Goal: Information Seeking & Learning: Learn about a topic

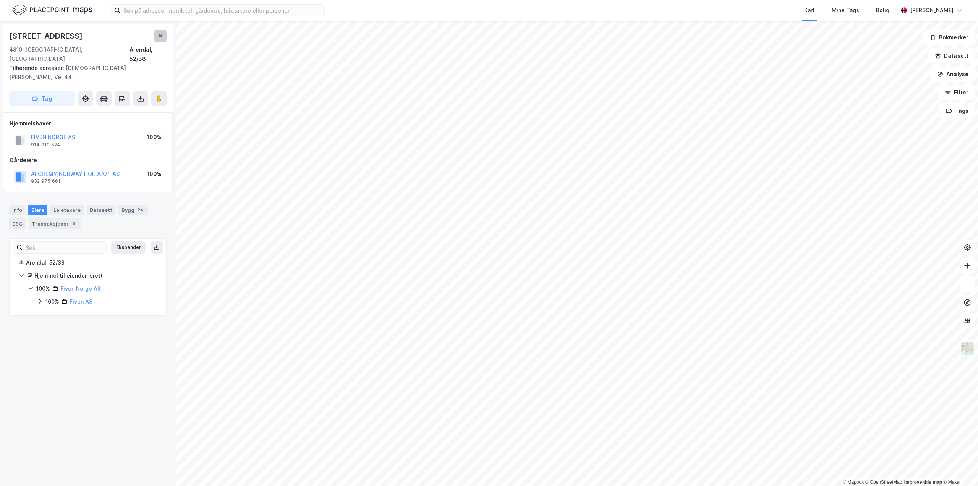
click at [161, 35] on icon at bounding box center [160, 36] width 6 height 6
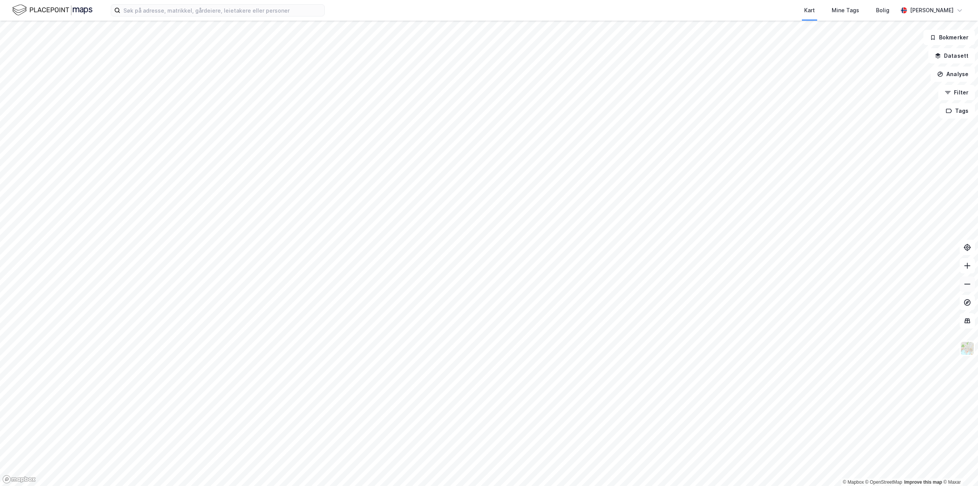
click at [973, 284] on button at bounding box center [967, 283] width 15 height 15
click at [545, 485] on html "Kart Mine Tags Bolig Stig Bratfos © Mapbox © OpenStreetMap Improve this map © M…" at bounding box center [489, 243] width 978 height 486
click at [230, 18] on div "Kart Mine Tags [PERSON_NAME] Bratfos" at bounding box center [489, 10] width 978 height 21
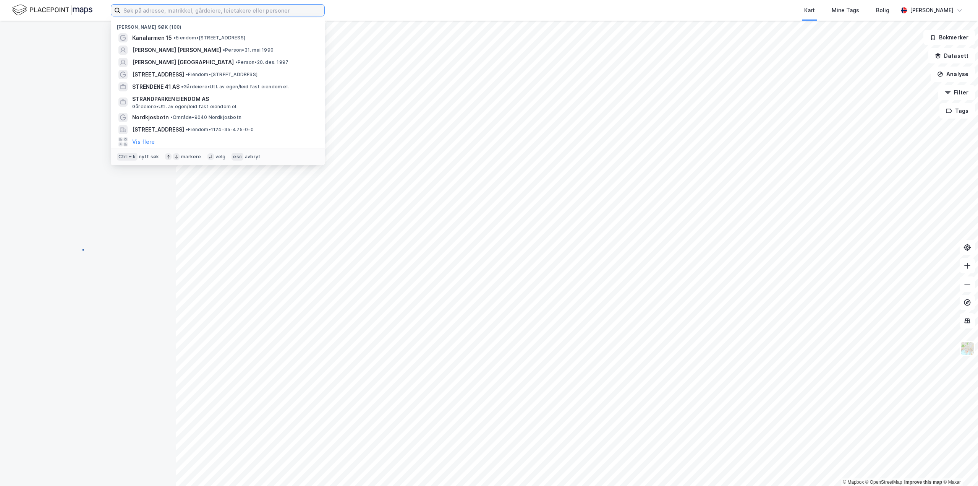
click at [232, 8] on input at bounding box center [222, 10] width 204 height 11
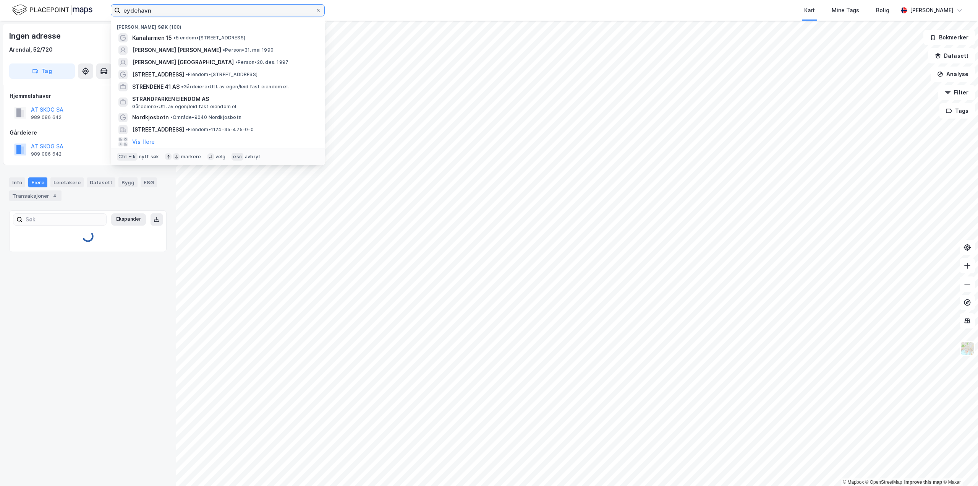
type input "eydehavn"
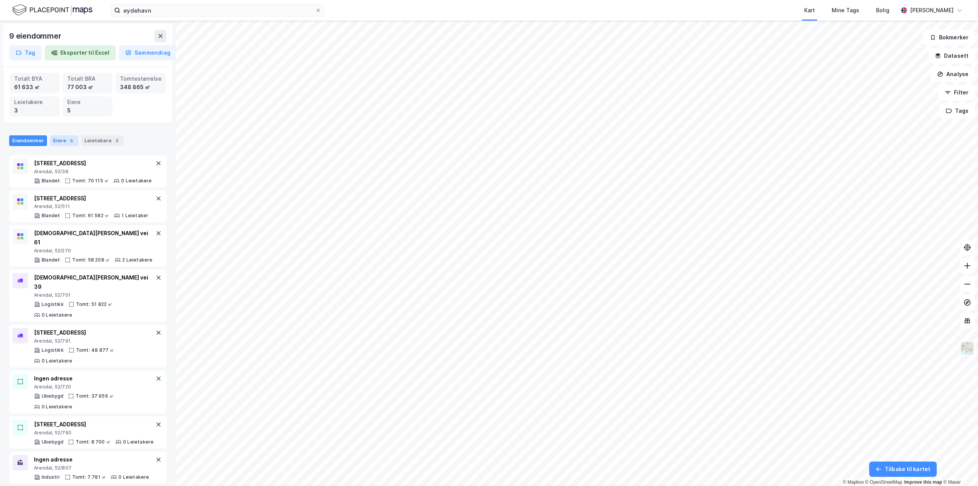
click at [69, 137] on div "5" at bounding box center [72, 141] width 8 height 8
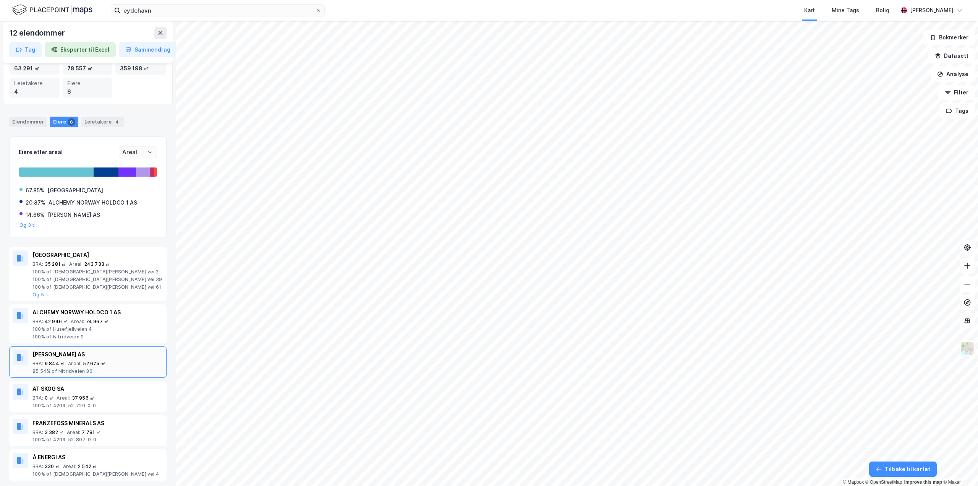
scroll to position [26, 0]
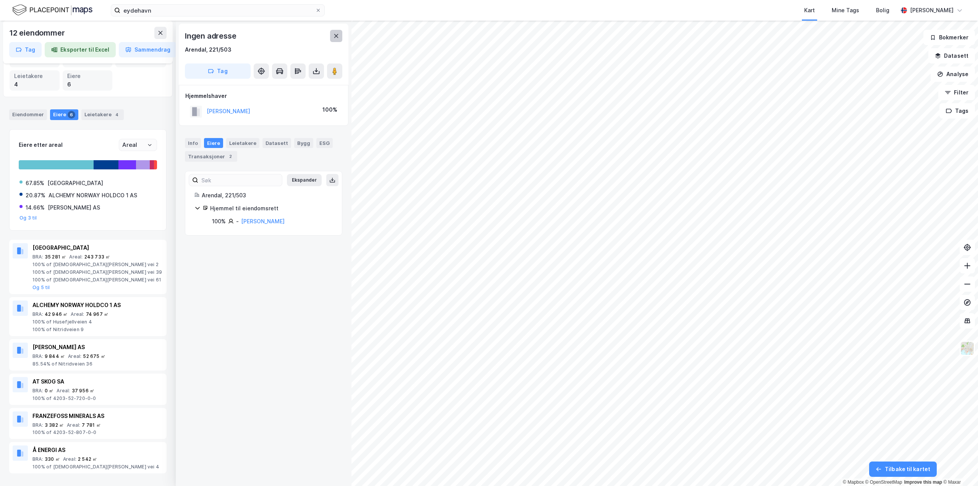
click at [337, 37] on icon at bounding box center [336, 36] width 6 height 6
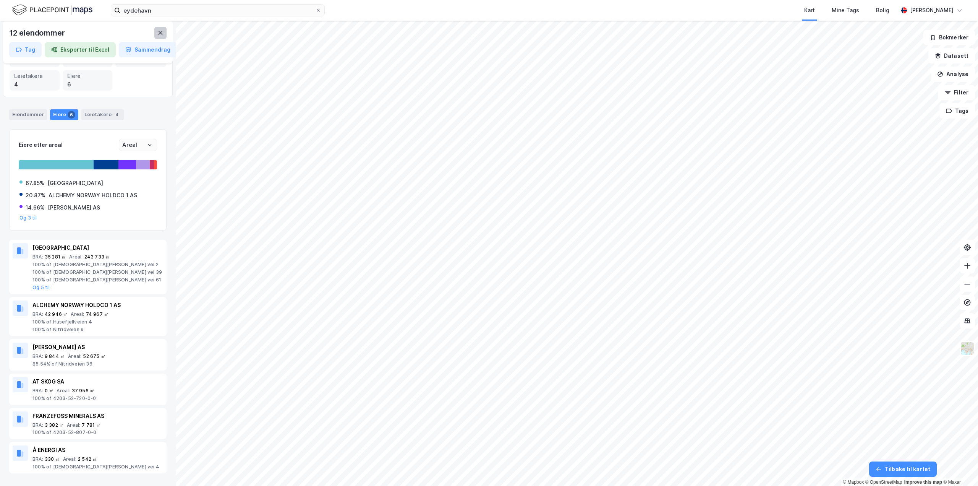
click at [161, 37] on button at bounding box center [160, 33] width 12 height 12
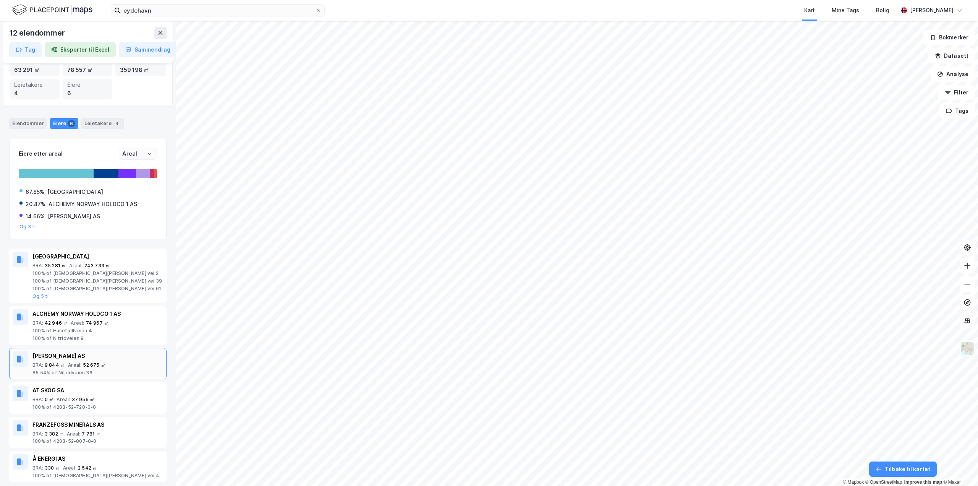
scroll to position [26, 0]
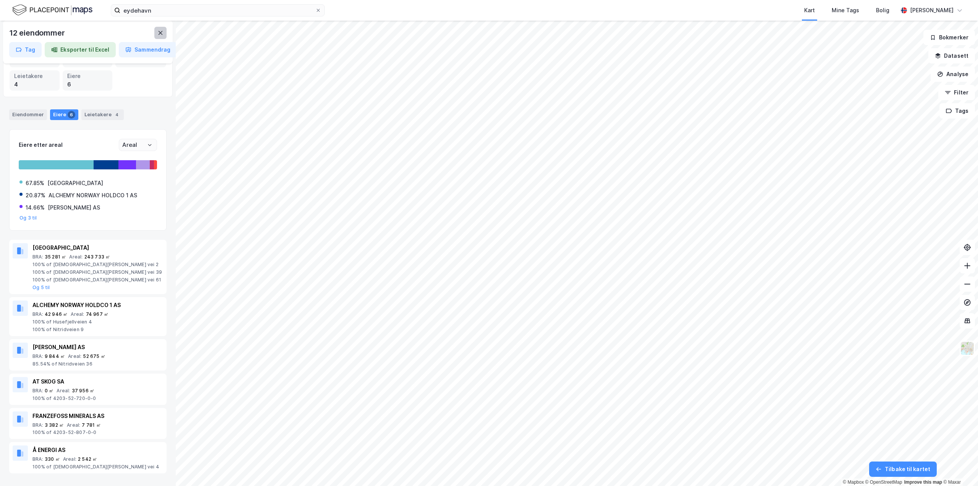
click at [161, 34] on icon at bounding box center [160, 33] width 6 height 6
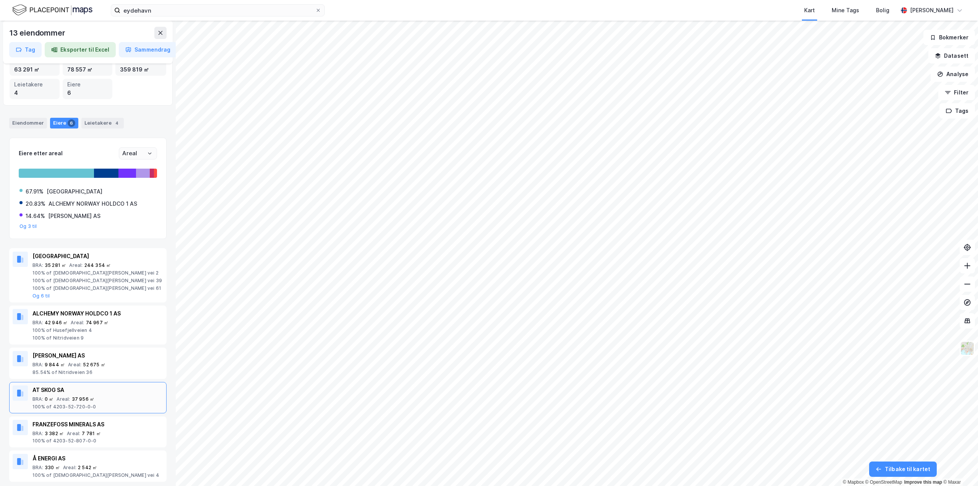
scroll to position [26, 0]
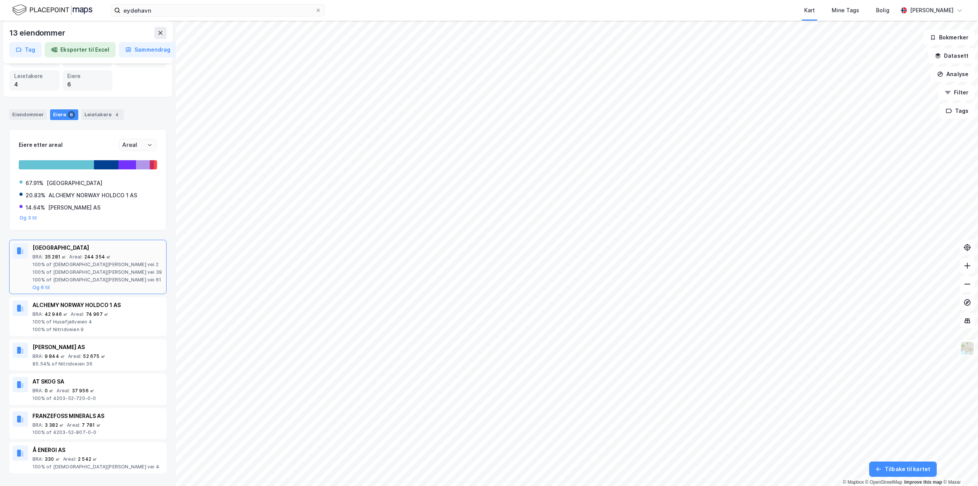
click at [98, 269] on div "100% of [DEMOGRAPHIC_DATA][PERSON_NAME] vei 39" at bounding box center [97, 272] width 131 height 6
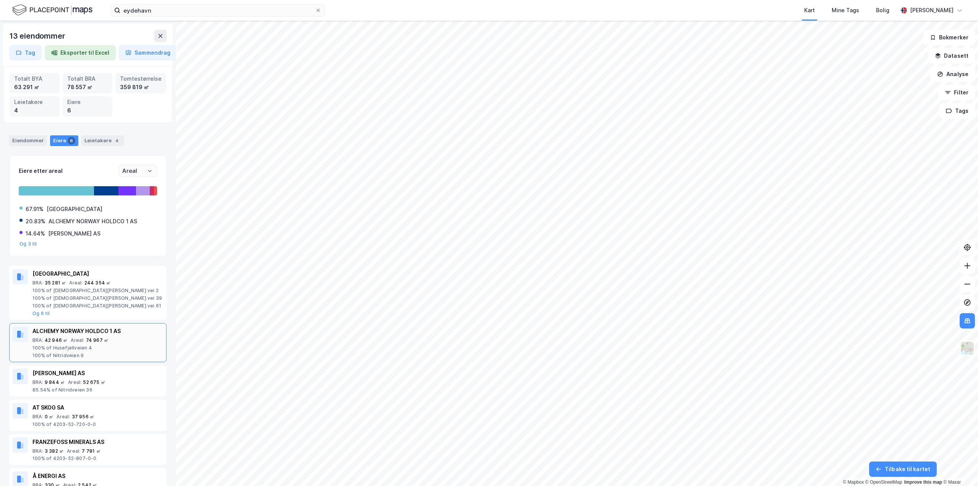
drag, startPoint x: 114, startPoint y: 337, endPoint x: 106, endPoint y: 340, distance: 8.0
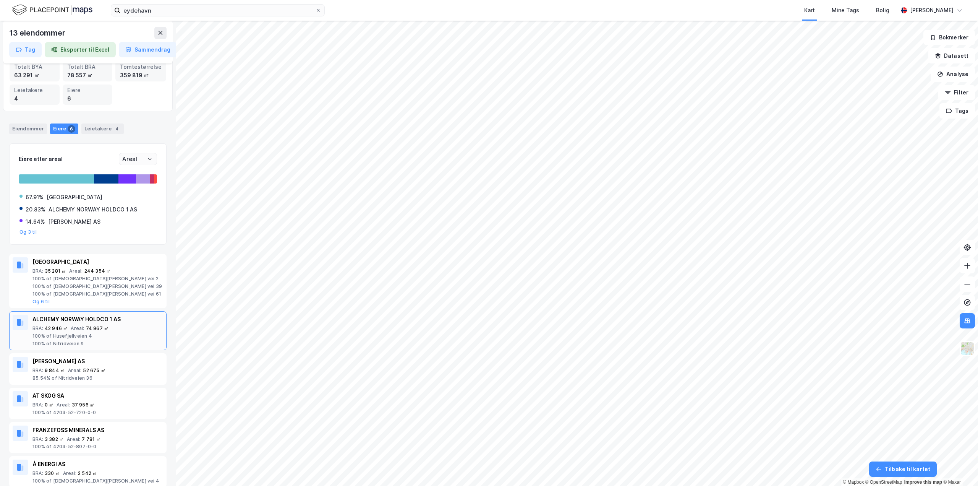
scroll to position [26, 0]
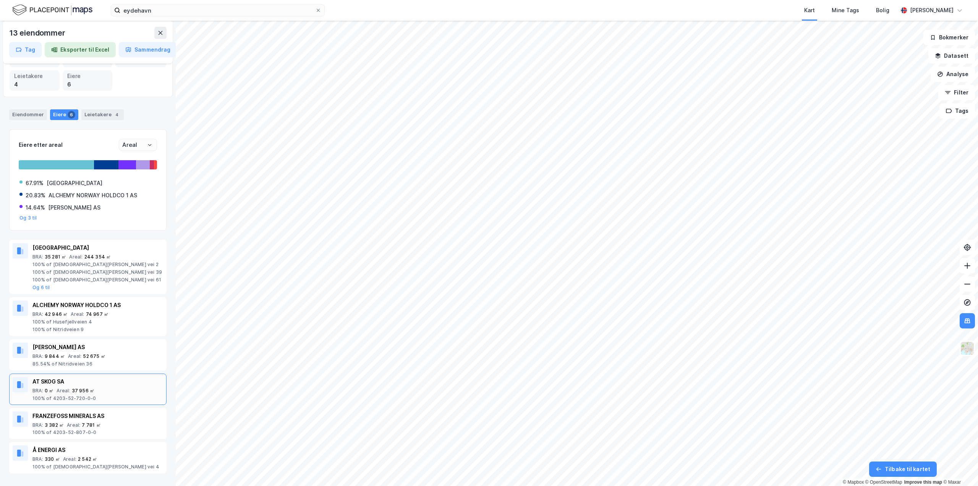
click at [71, 382] on div "AT SKOG SA" at bounding box center [97, 381] width 131 height 9
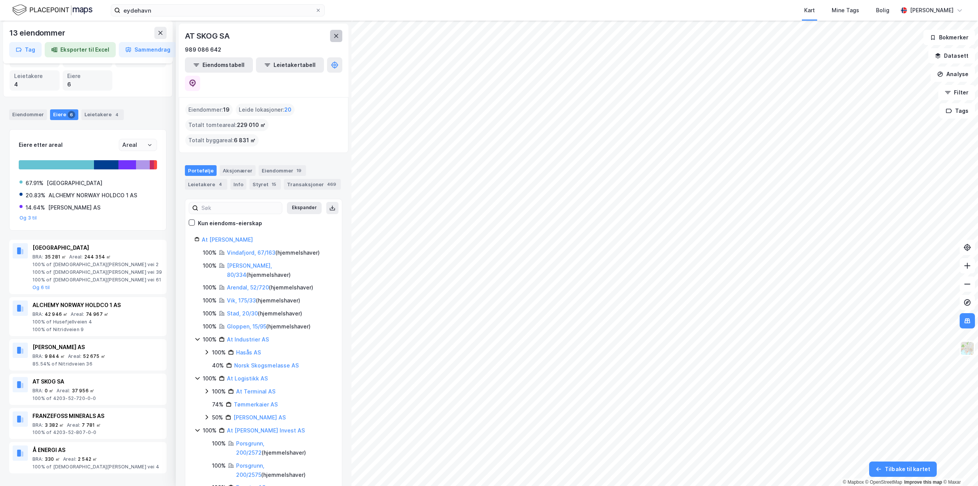
click at [334, 34] on icon at bounding box center [336, 36] width 6 height 6
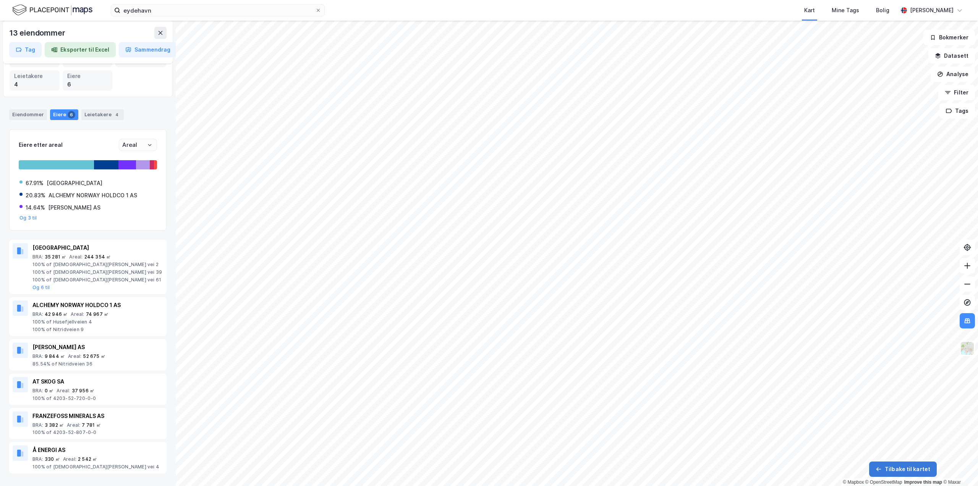
click at [908, 469] on button "Tilbake til kartet" at bounding box center [904, 468] width 68 height 15
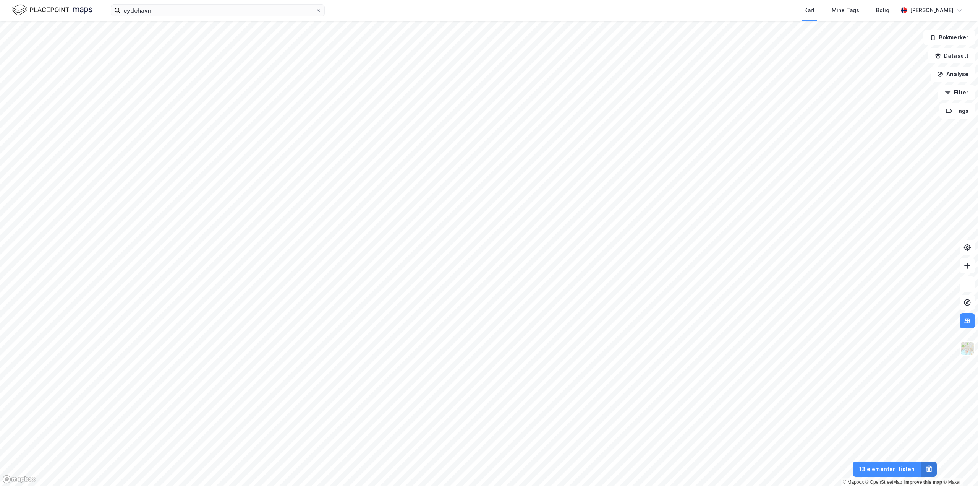
click at [927, 466] on icon at bounding box center [930, 469] width 8 height 8
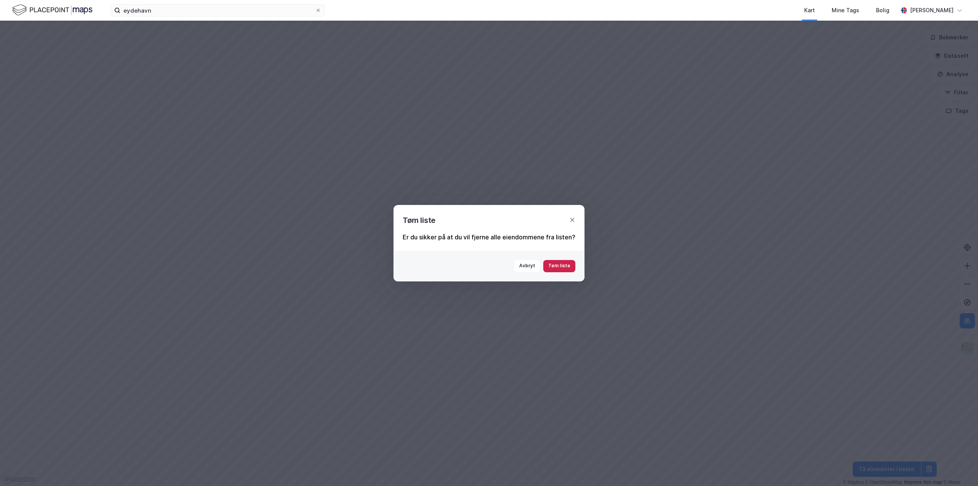
click at [570, 265] on button "Tøm liste" at bounding box center [560, 266] width 32 height 12
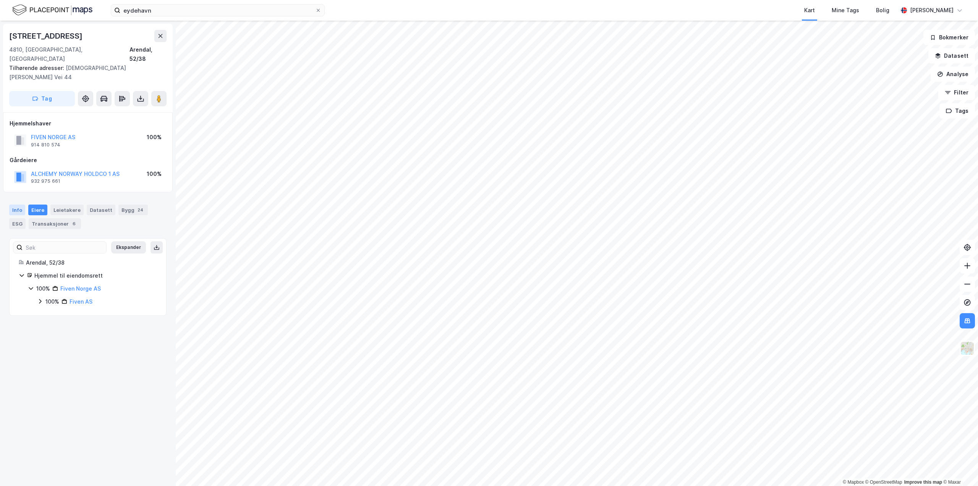
click at [17, 204] on div "Info" at bounding box center [17, 209] width 16 height 11
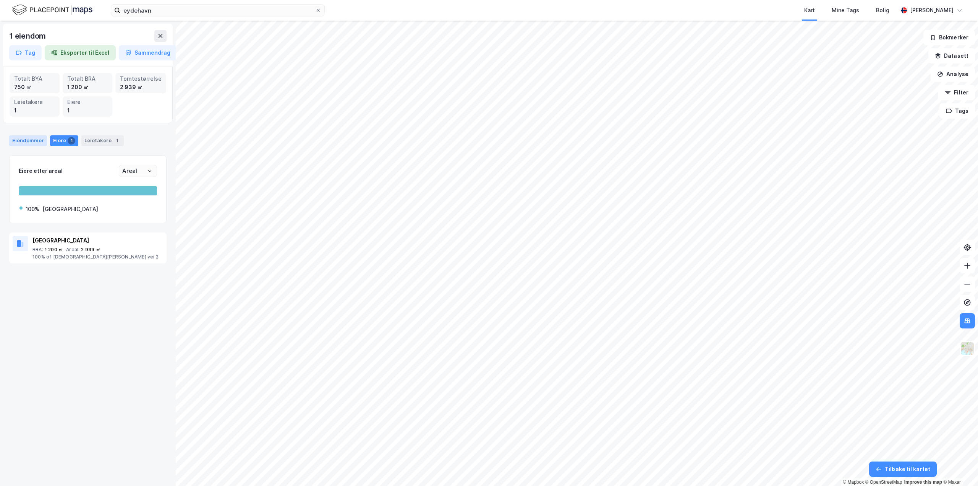
click at [30, 141] on div "Eiendommer" at bounding box center [28, 140] width 38 height 11
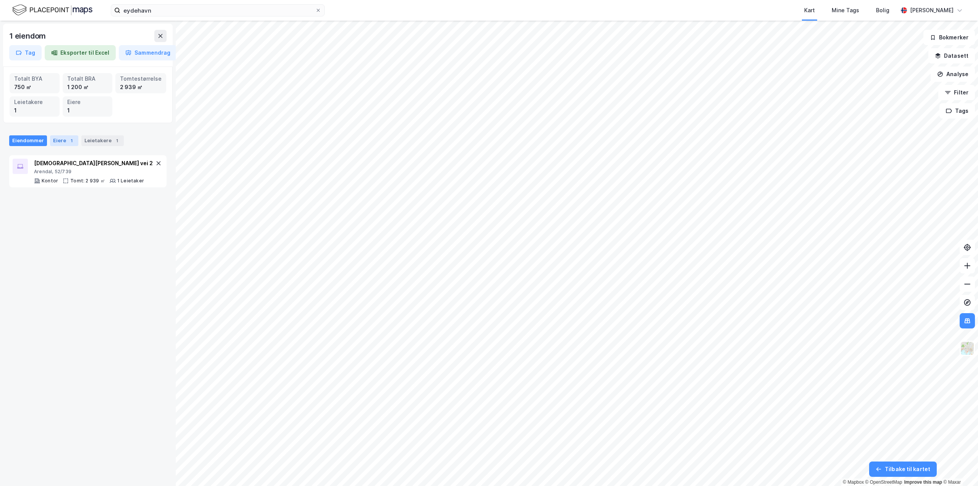
click at [73, 140] on div "Eiere 1" at bounding box center [64, 140] width 28 height 11
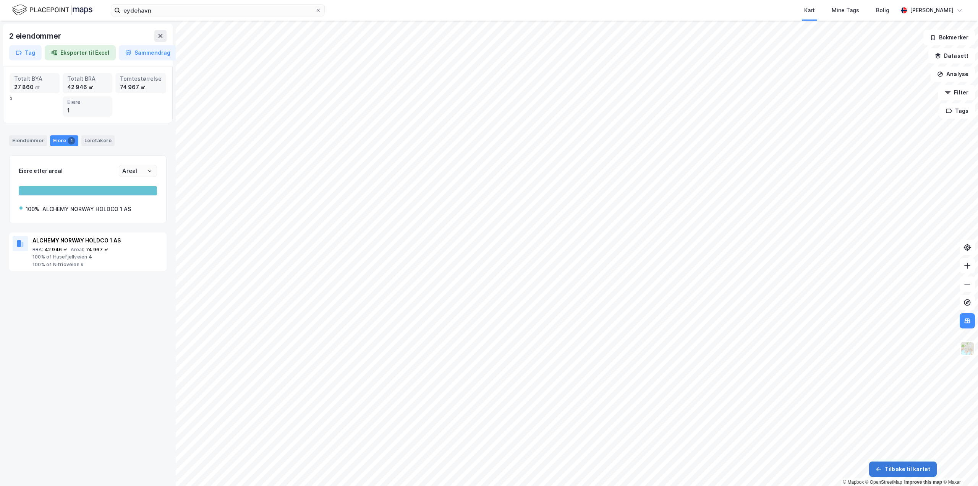
click at [901, 474] on button "Tilbake til kartet" at bounding box center [904, 468] width 68 height 15
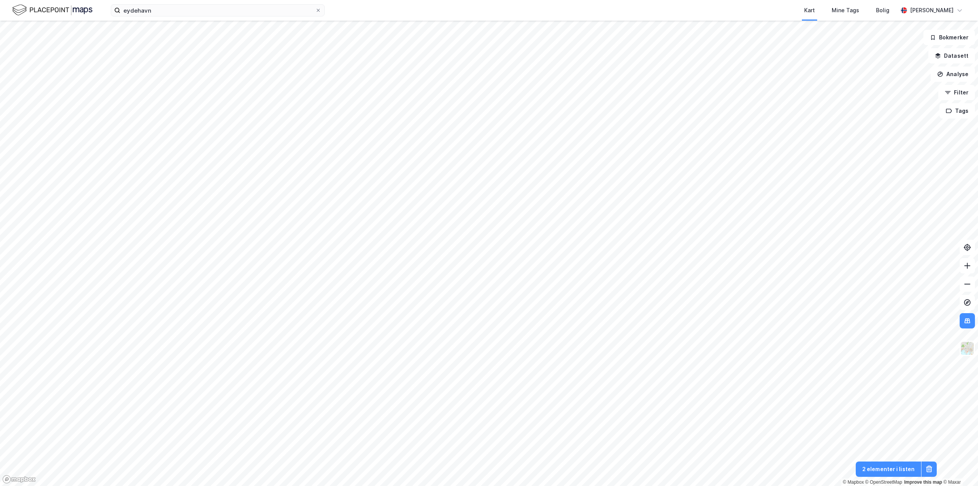
click at [902, 469] on button "2 elementer i listen" at bounding box center [888, 468] width 65 height 15
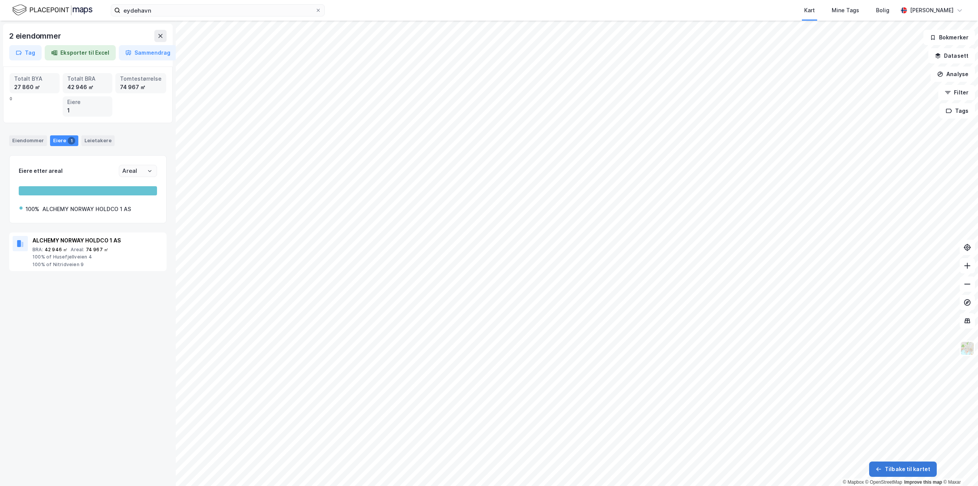
click at [912, 467] on button "Tilbake til kartet" at bounding box center [904, 468] width 68 height 15
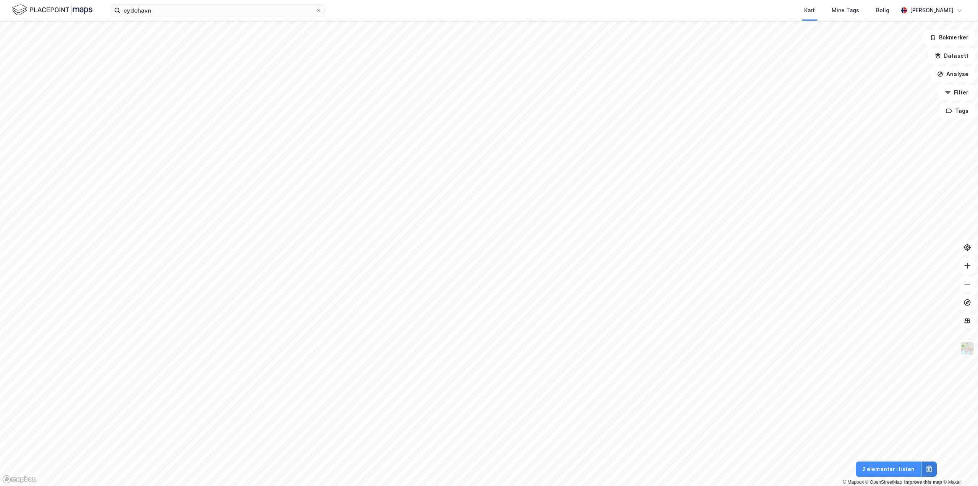
click at [928, 464] on button at bounding box center [929, 468] width 15 height 15
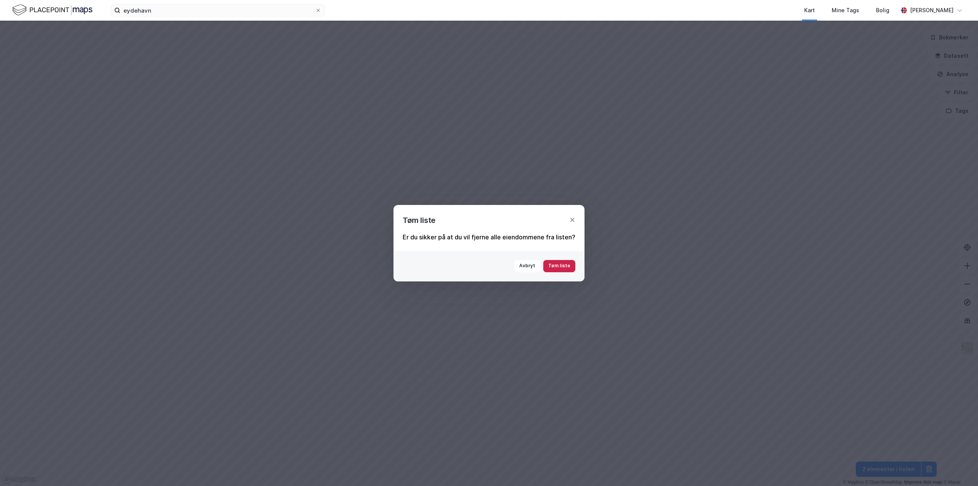
click at [565, 268] on button "Tøm liste" at bounding box center [560, 266] width 32 height 12
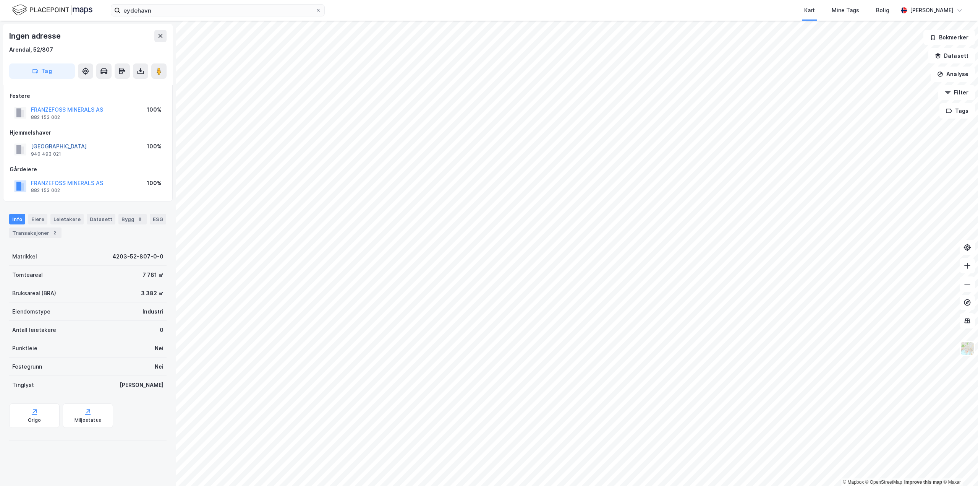
click at [0, 0] on button "[GEOGRAPHIC_DATA]" at bounding box center [0, 0] width 0 height 0
click at [0, 0] on button "FRANZEFOSS MINERALS AS" at bounding box center [0, 0] width 0 height 0
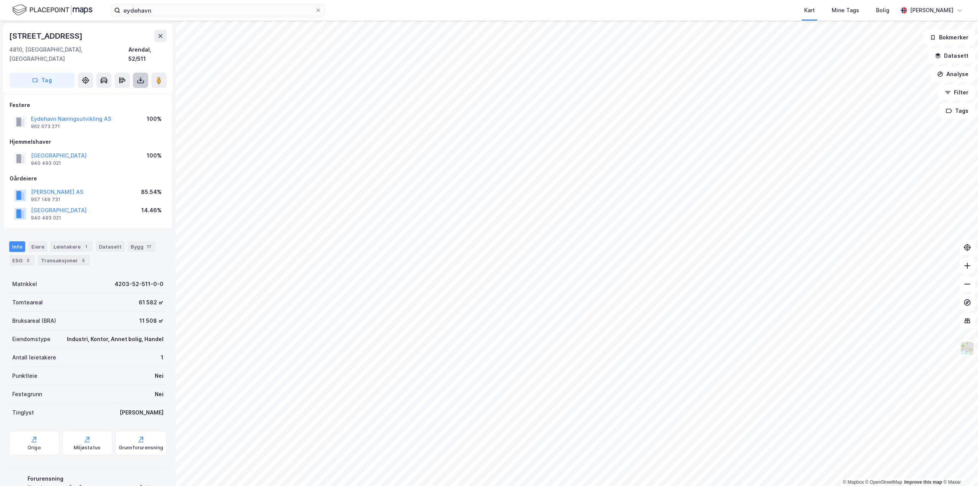
click at [143, 76] on icon at bounding box center [141, 80] width 8 height 8
click at [116, 92] on div "Last ned grunnbok" at bounding box center [103, 95] width 44 height 6
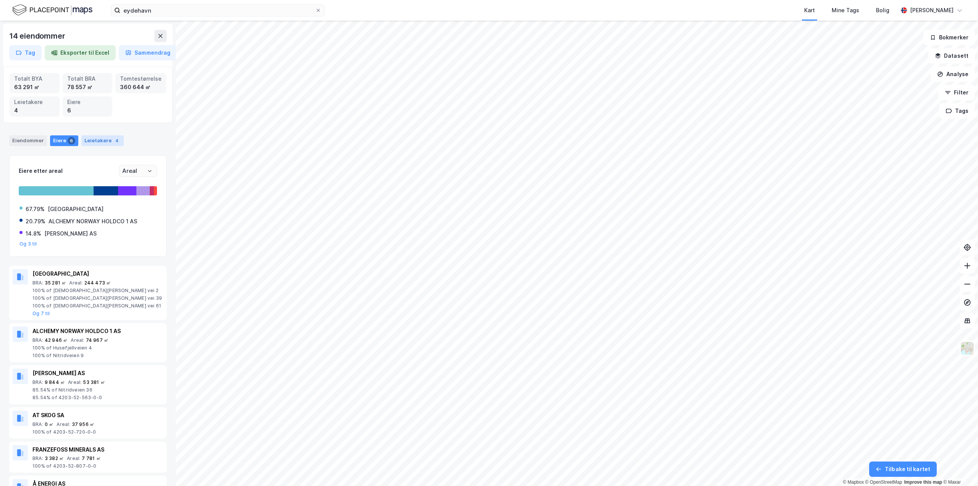
click at [111, 135] on div "Leietakere 4" at bounding box center [102, 140] width 42 height 11
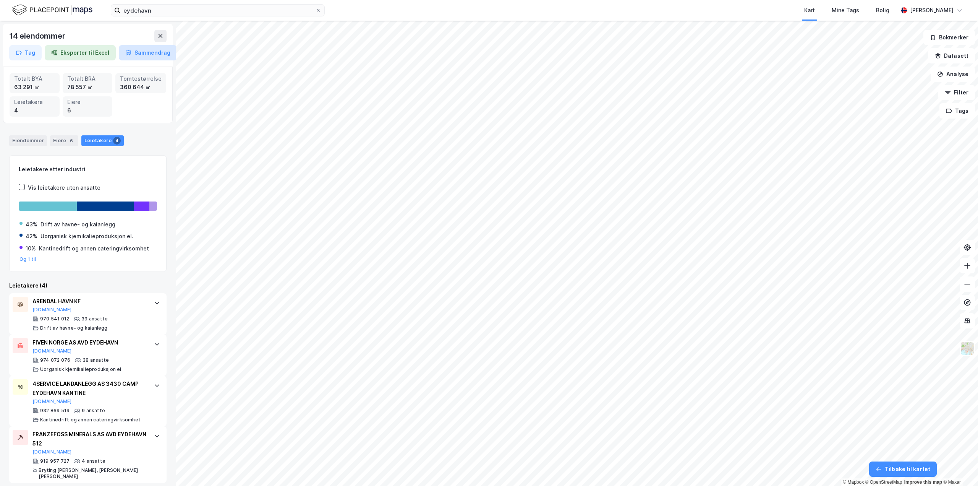
click at [132, 52] on button "Sammendrag" at bounding box center [148, 52] width 58 height 15
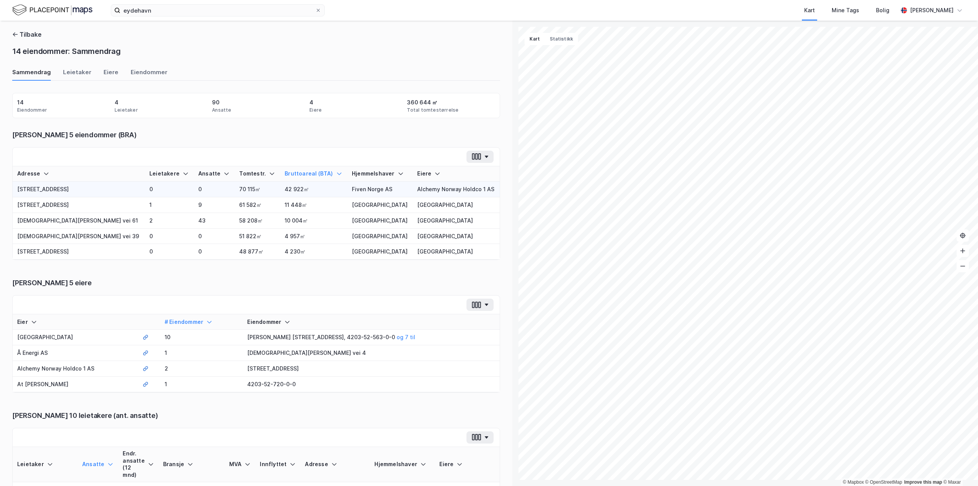
click at [375, 187] on td "Fiven Norge AS" at bounding box center [379, 190] width 65 height 16
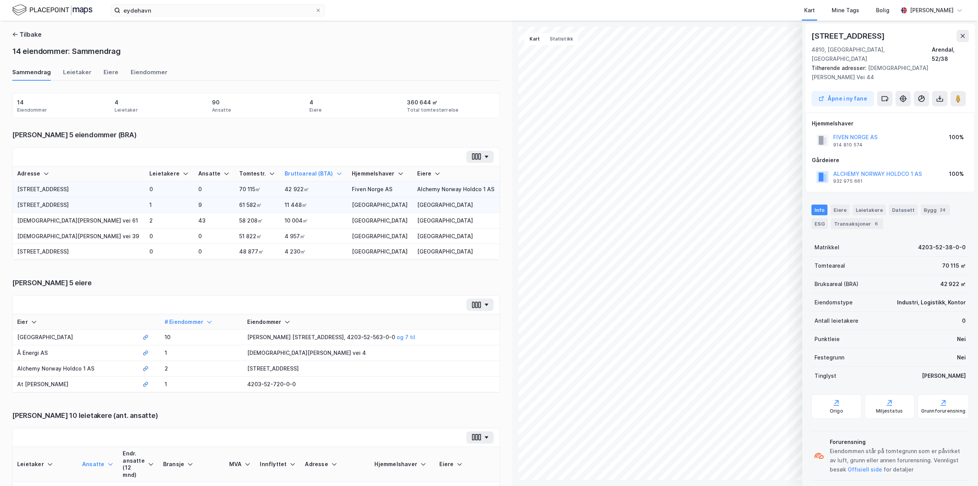
click at [381, 201] on td "[GEOGRAPHIC_DATA]" at bounding box center [379, 205] width 65 height 16
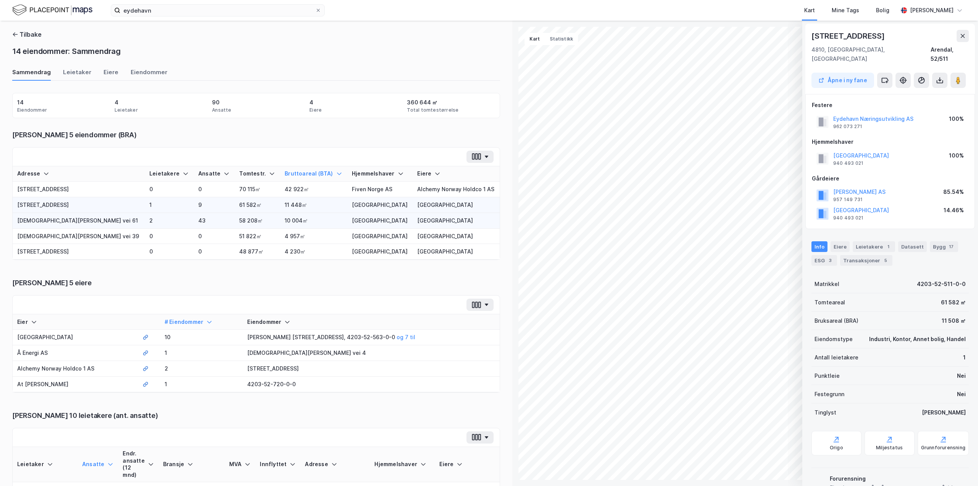
click at [381, 213] on td "[GEOGRAPHIC_DATA]" at bounding box center [379, 221] width 65 height 16
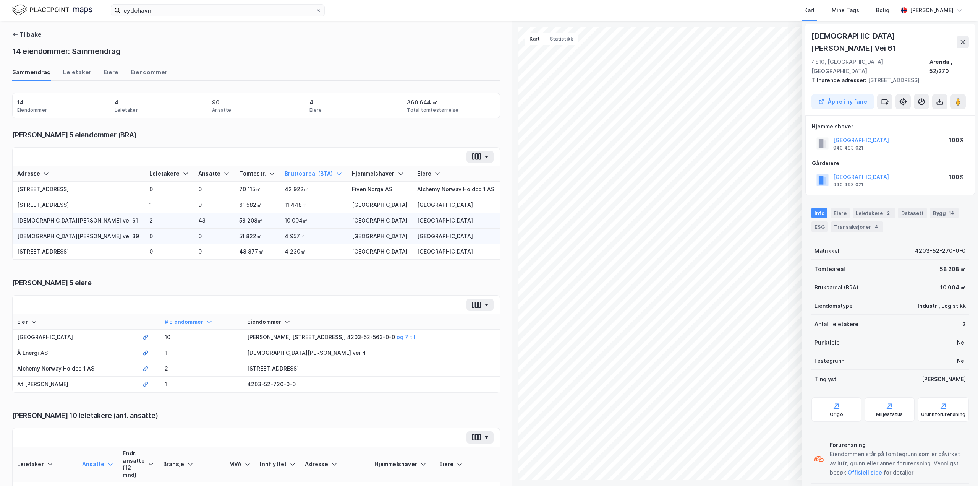
click at [384, 237] on td "[GEOGRAPHIC_DATA]" at bounding box center [379, 237] width 65 height 16
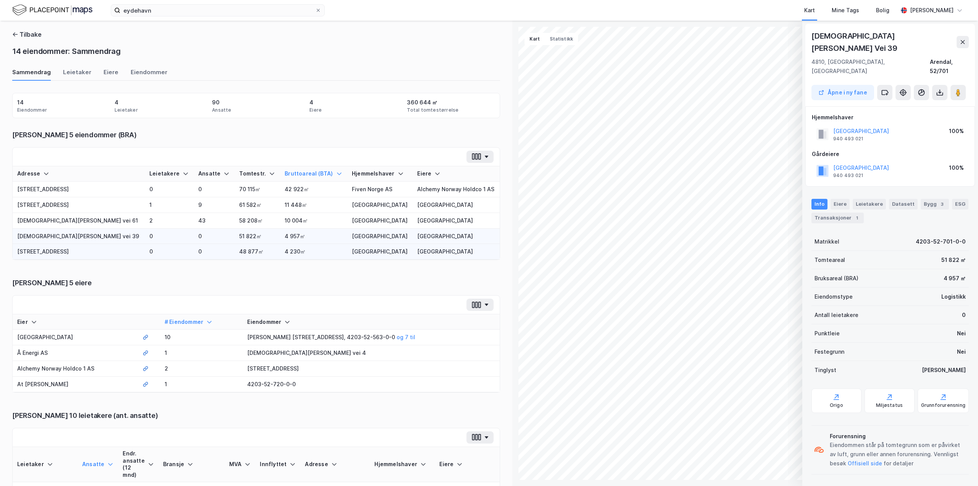
click at [385, 253] on td "[GEOGRAPHIC_DATA]" at bounding box center [379, 252] width 65 height 16
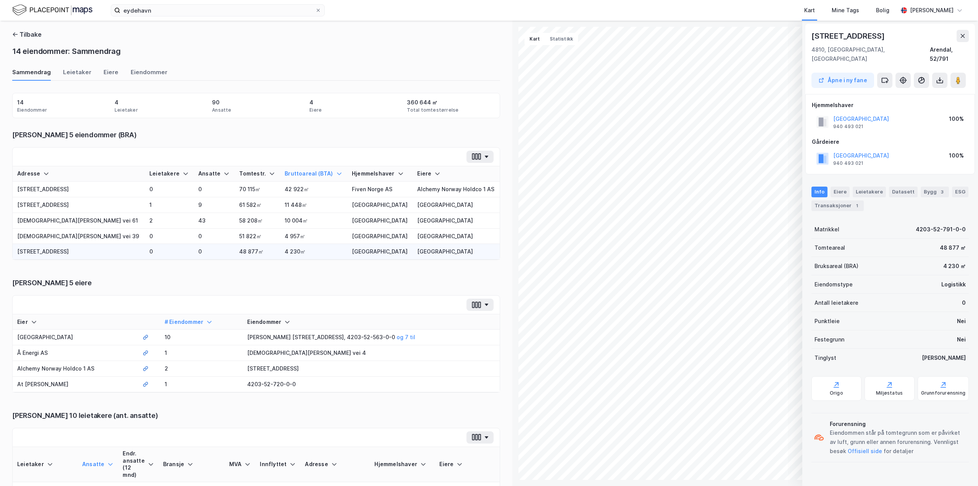
click at [448, 153] on div "© Mapbox © OpenStreetMap Improve this map © Maxar [STREET_ADDRESS] fane [GEOGRA…" at bounding box center [489, 253] width 978 height 465
click at [77, 73] on div "Leietaker" at bounding box center [77, 74] width 28 height 13
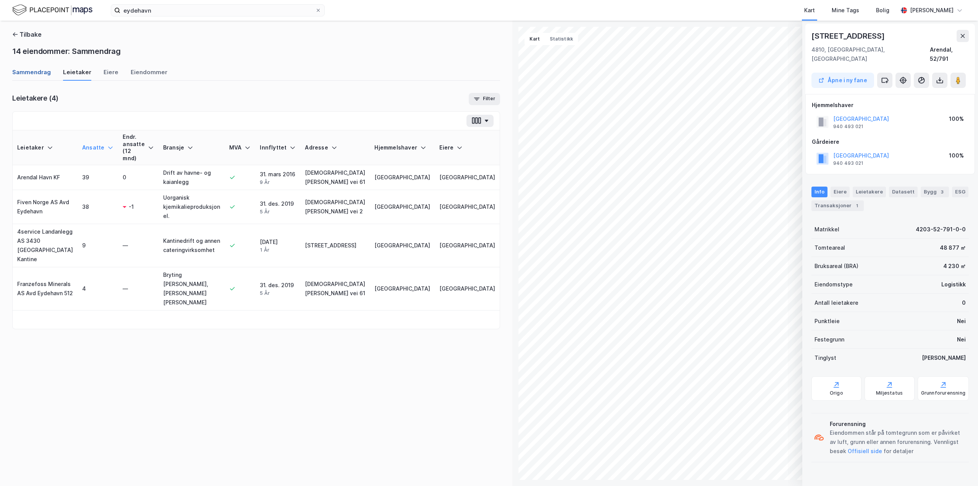
click at [24, 78] on div "Sammendrag" at bounding box center [31, 74] width 39 height 13
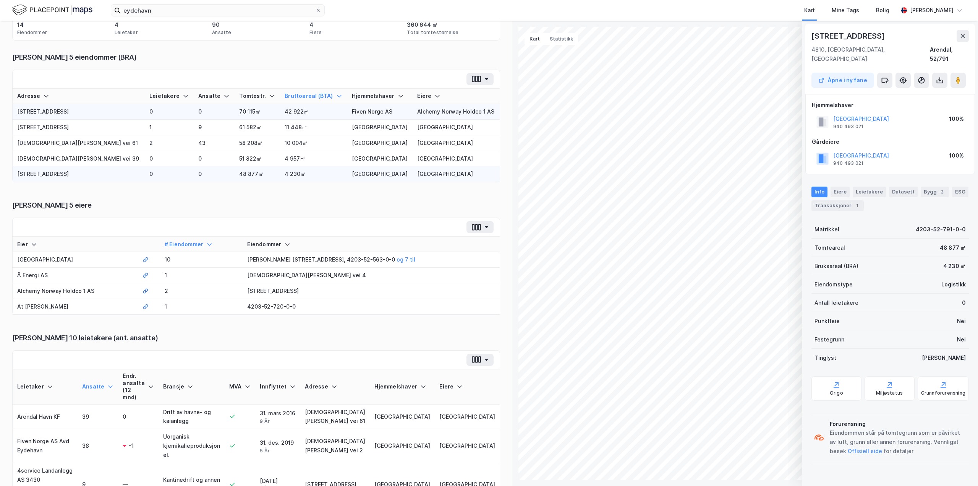
scroll to position [1, 0]
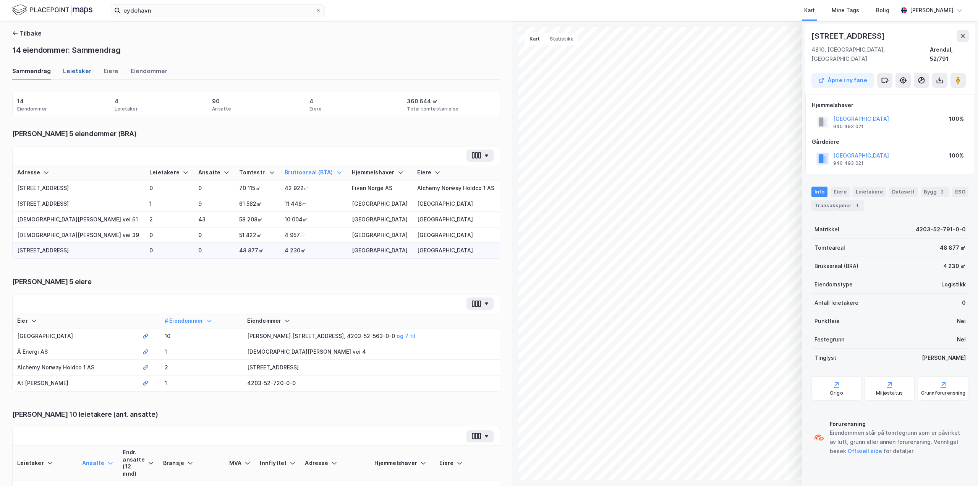
click at [75, 72] on div "Leietaker" at bounding box center [77, 73] width 28 height 13
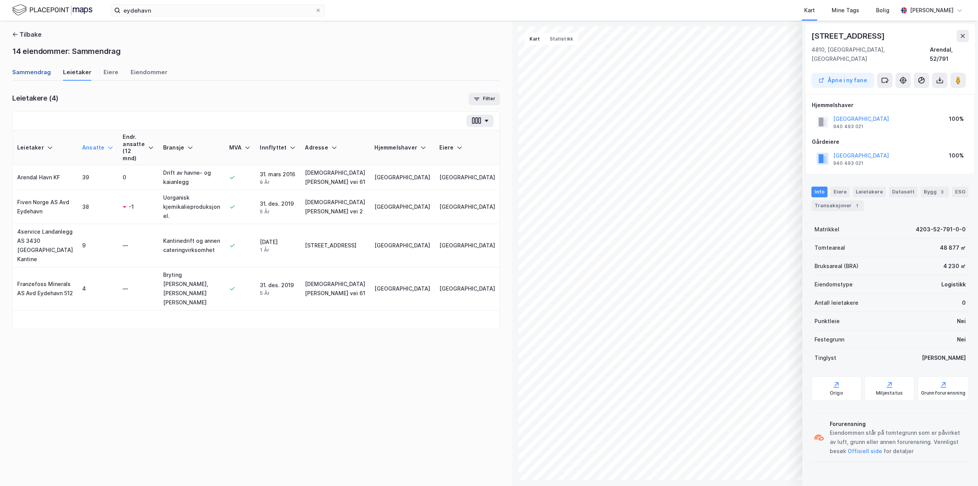
click at [35, 73] on div "Sammendrag" at bounding box center [31, 74] width 39 height 13
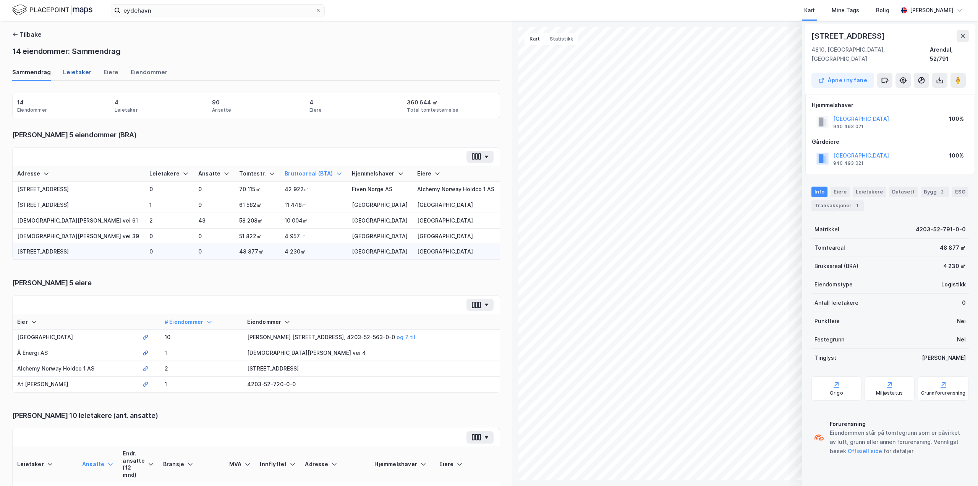
click at [78, 72] on div "Leietaker" at bounding box center [77, 74] width 28 height 13
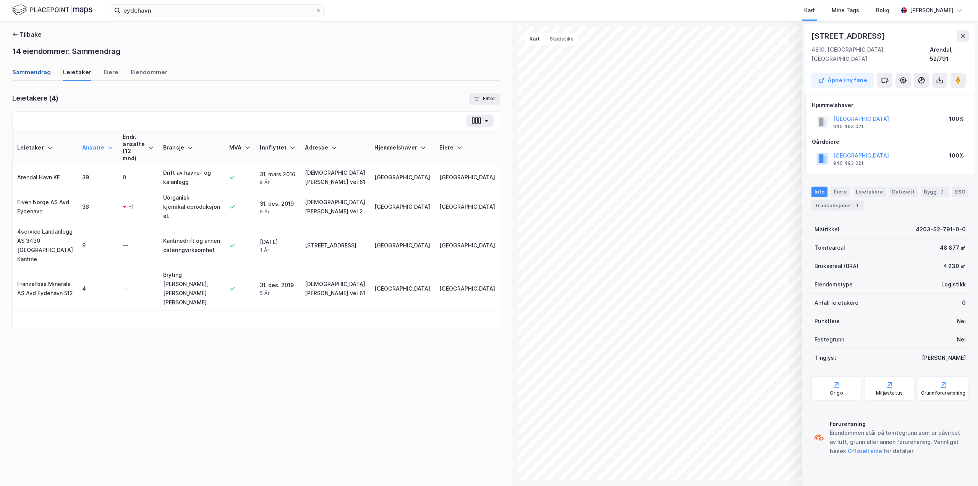
click at [36, 75] on div "Sammendrag" at bounding box center [31, 74] width 39 height 13
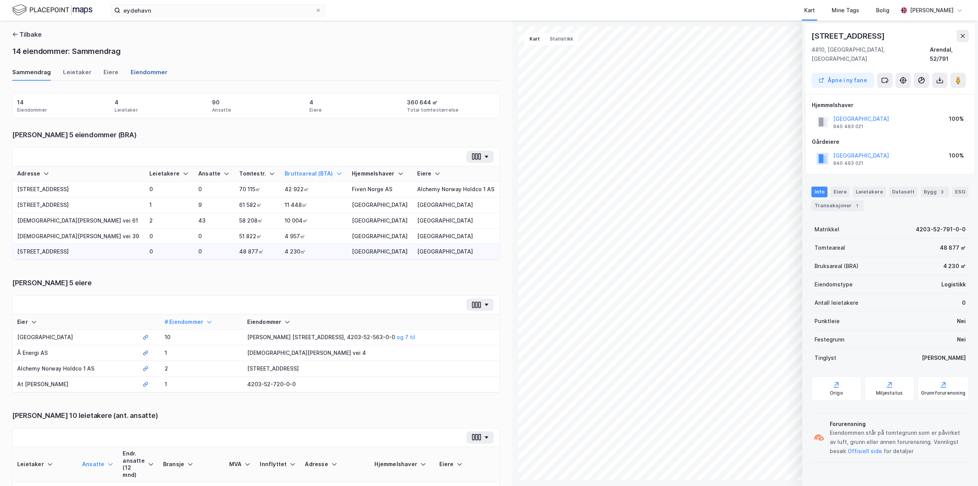
click at [131, 73] on div "Eiendommer" at bounding box center [149, 74] width 37 height 13
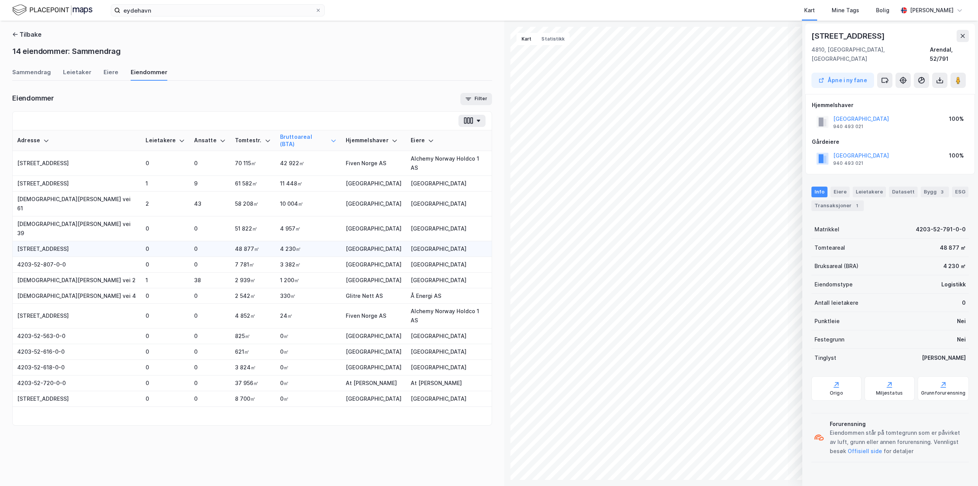
click at [93, 75] on div "Sammendrag Leietaker [PERSON_NAME]" at bounding box center [252, 74] width 480 height 13
click at [105, 72] on div "Eiere" at bounding box center [111, 74] width 15 height 13
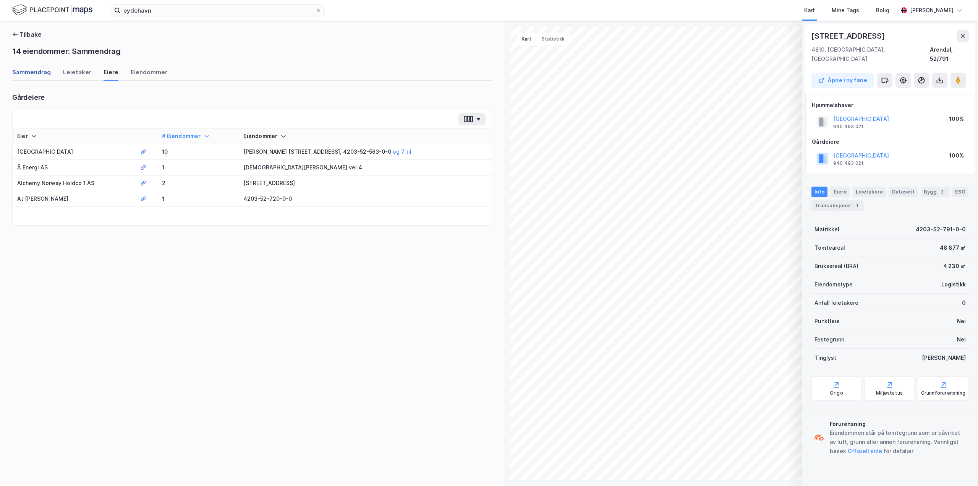
click at [48, 73] on div "Sammendrag" at bounding box center [31, 74] width 39 height 13
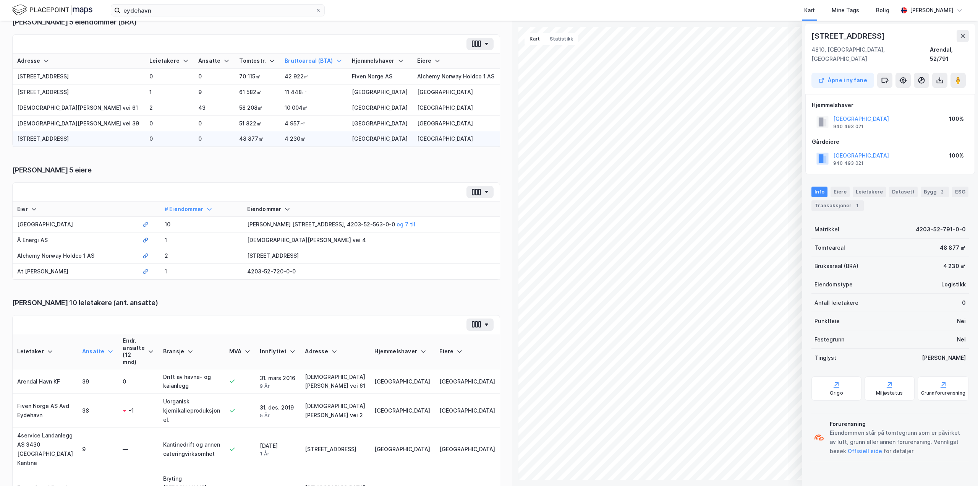
scroll to position [116, 0]
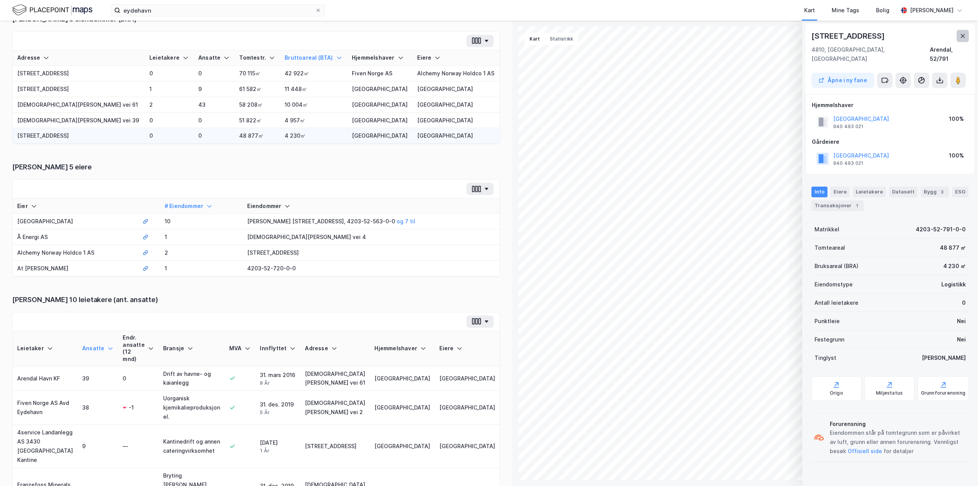
click at [967, 39] on button at bounding box center [963, 36] width 12 height 12
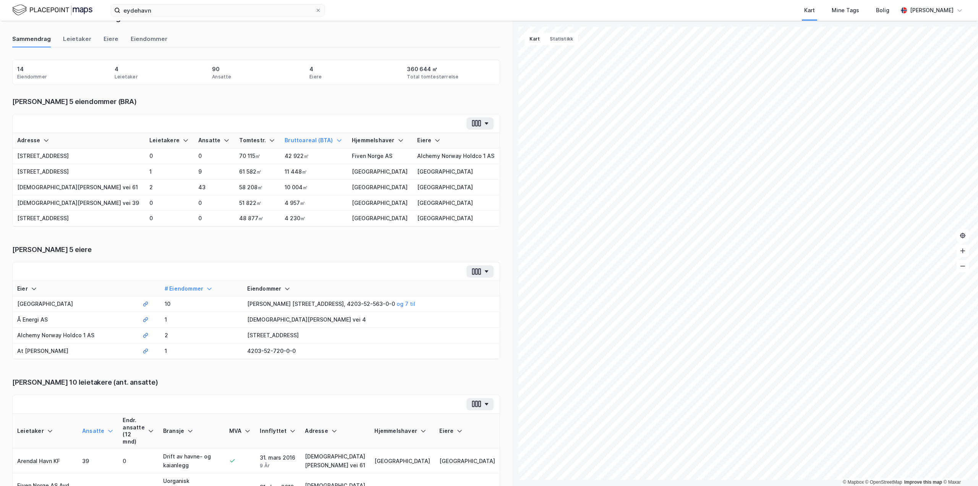
scroll to position [0, 0]
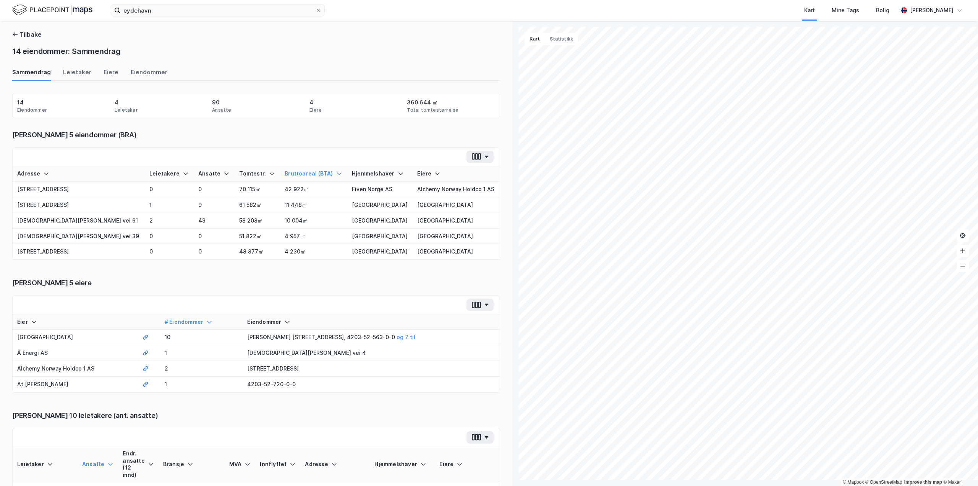
click at [31, 39] on div "Tilbake 14 eiendommer: Sammendrag" at bounding box center [256, 44] width 488 height 29
click at [31, 35] on button "Tilbake" at bounding box center [26, 34] width 29 height 9
